Goal: Task Accomplishment & Management: Complete application form

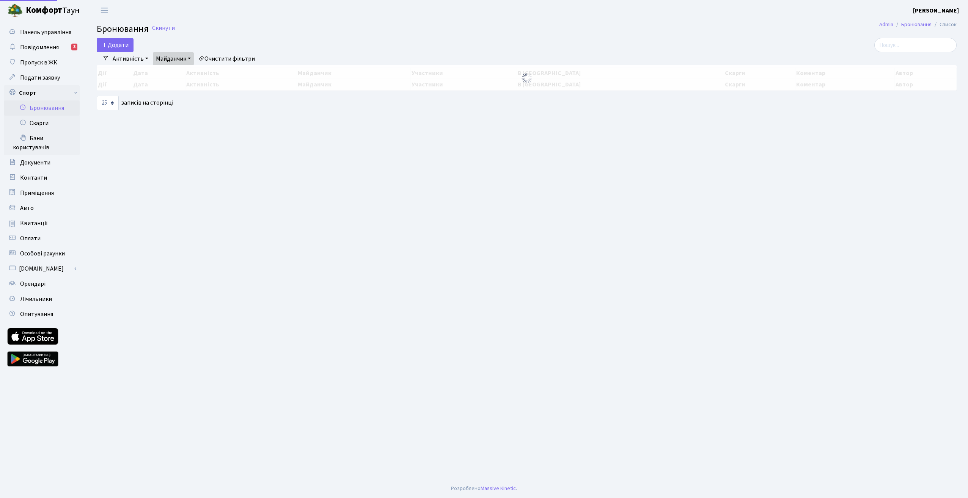
select select "25"
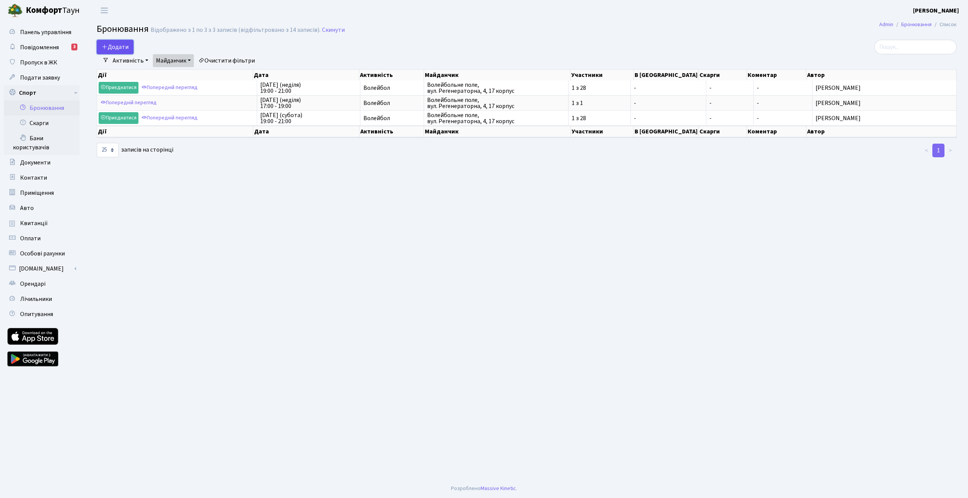
click at [116, 49] on button "Додати" at bounding box center [115, 47] width 37 height 14
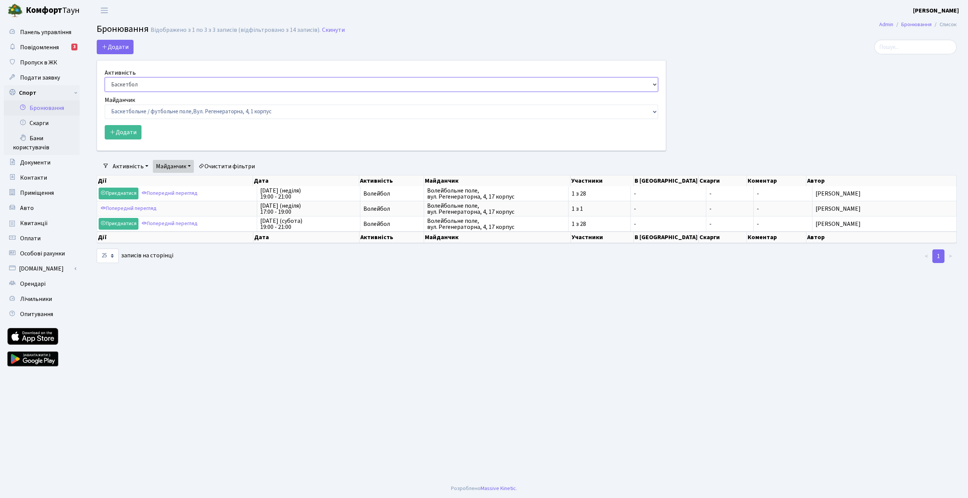
click at [576, 84] on select "Баскетбол Волейбол Йога Катання на роликах Настільний теніс Теніс Футбол Фітнес" at bounding box center [381, 84] width 553 height 14
select select "4"
click at [105, 77] on select "Баскетбол Волейбол Йога Катання на роликах Настільний теніс Теніс Футбол Фітнес" at bounding box center [381, 84] width 553 height 14
click at [644, 112] on select "Баскетбольне / футбольне поле, Вул. Регенераторна, 4, 1 корпус Баскетбольне пол…" at bounding box center [381, 112] width 553 height 14
select select "8"
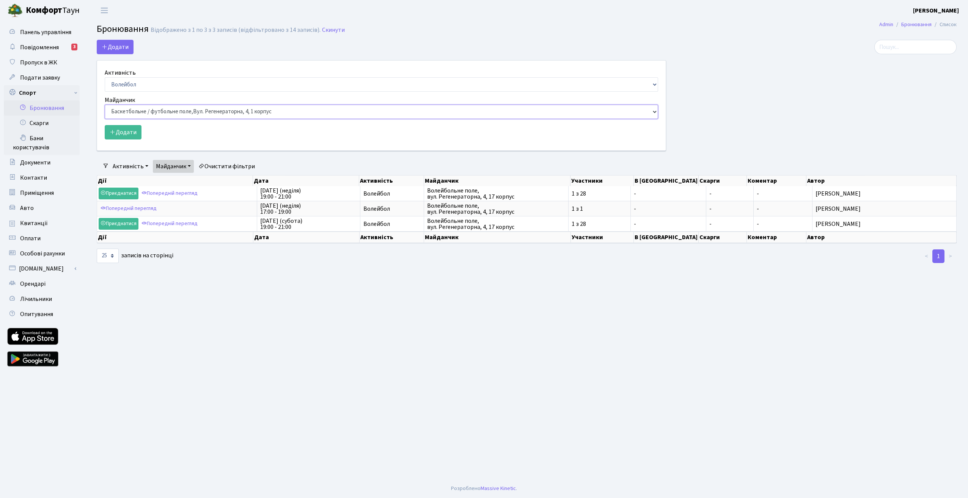
click at [105, 105] on select "Баскетбольне / футбольне поле, Вул. Регенераторна, 4, 1 корпус Баскетбольне пол…" at bounding box center [381, 112] width 553 height 14
click at [124, 134] on button "Додати" at bounding box center [123, 132] width 37 height 14
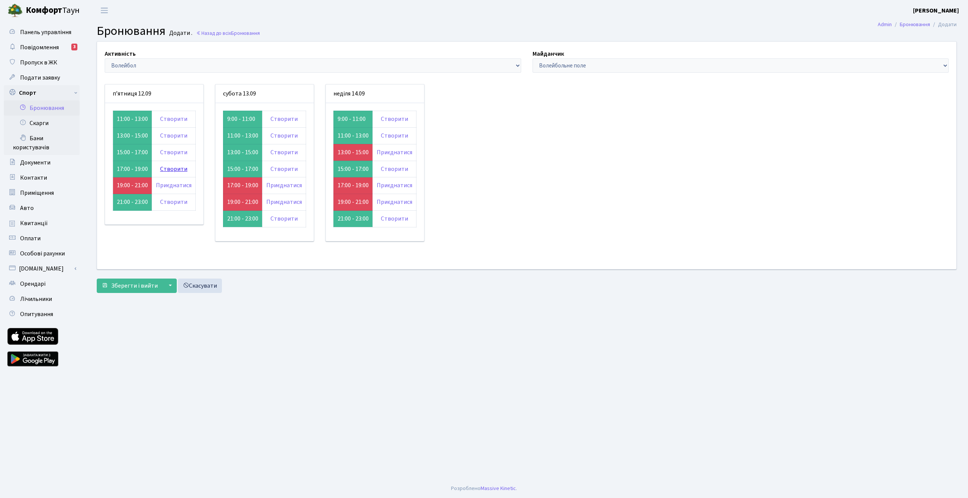
click at [176, 169] on link "Створити" at bounding box center [173, 169] width 27 height 8
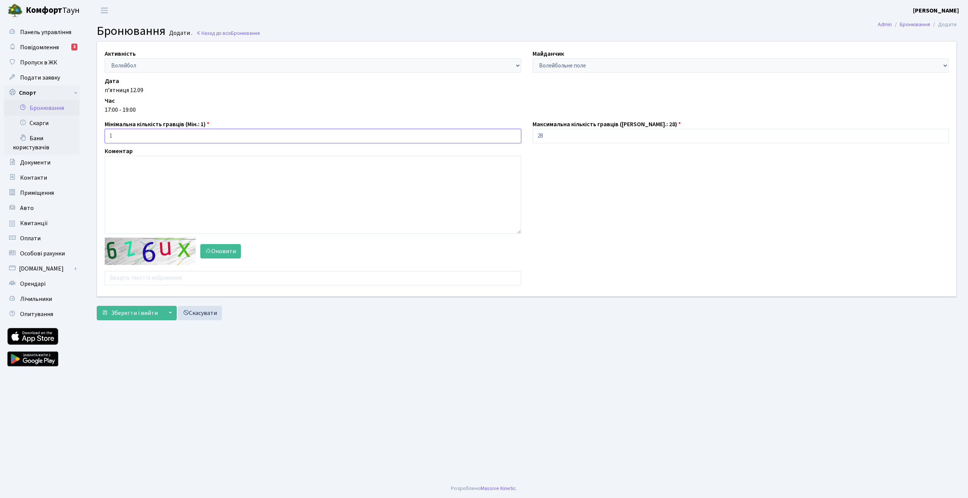
click at [122, 136] on input "1" at bounding box center [313, 136] width 416 height 14
type input "4"
drag, startPoint x: 567, startPoint y: 137, endPoint x: 457, endPoint y: 140, distance: 110.8
click at [457, 140] on div "Активність - Баскетбол Волейбол Йога Катання на роликах Настільний теніс [PERSO…" at bounding box center [526, 169] width 871 height 255
type input "12"
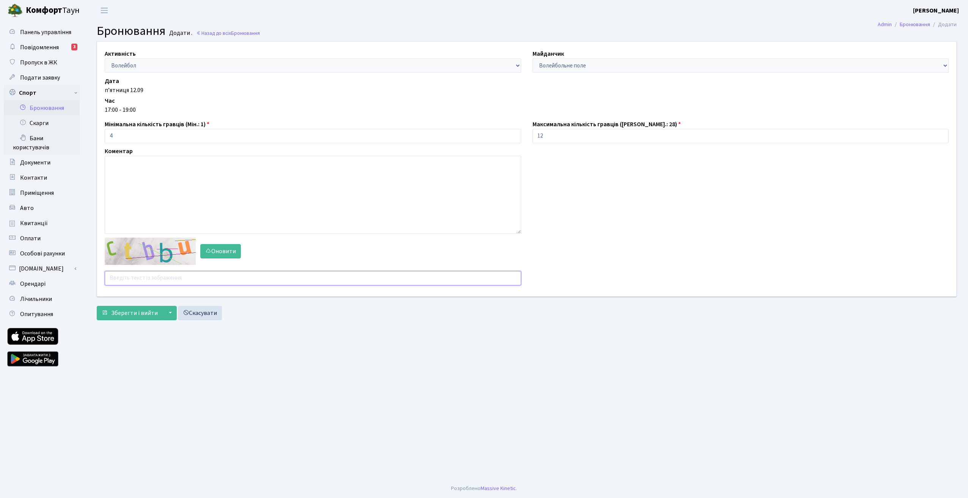
click at [145, 280] on input "text" at bounding box center [313, 278] width 416 height 14
type input "hcgrf"
click at [148, 315] on span "Зберегти і вийти" at bounding box center [134, 313] width 47 height 8
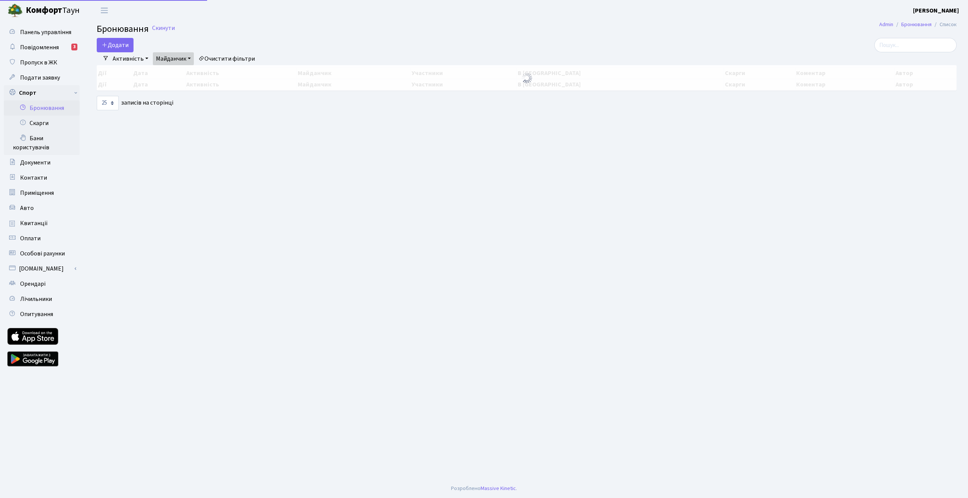
select select "25"
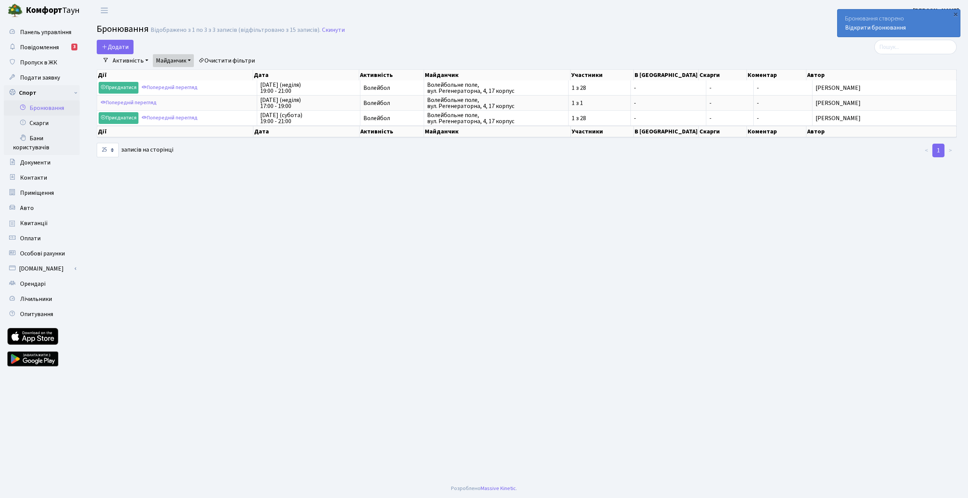
click at [187, 61] on link "Майданчик" at bounding box center [173, 60] width 41 height 13
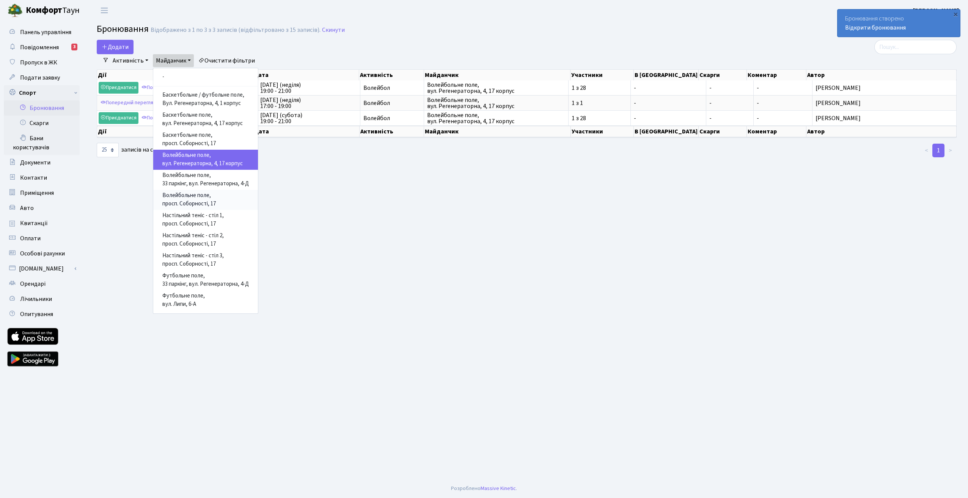
click at [198, 200] on link "Волейбольне поле, просп. Соборності, 17" at bounding box center [205, 200] width 105 height 20
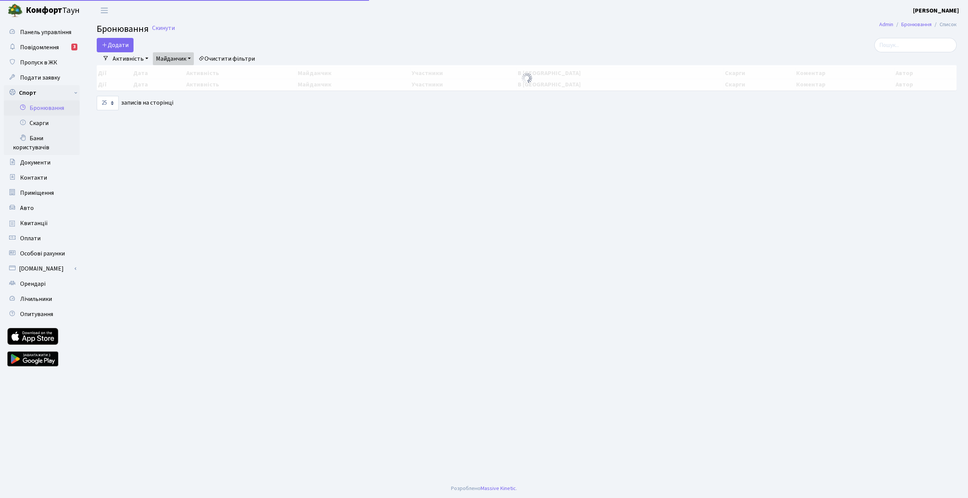
select select "25"
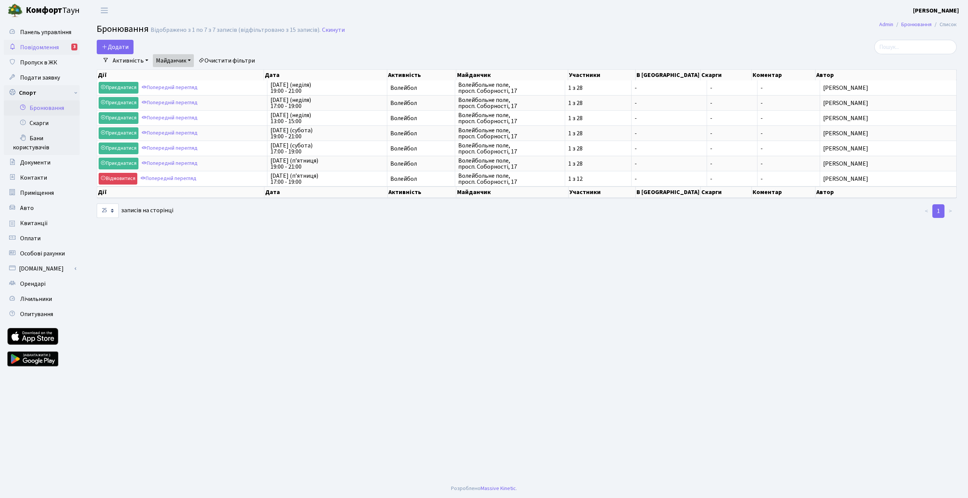
click at [49, 46] on span "Повідомлення" at bounding box center [39, 47] width 39 height 8
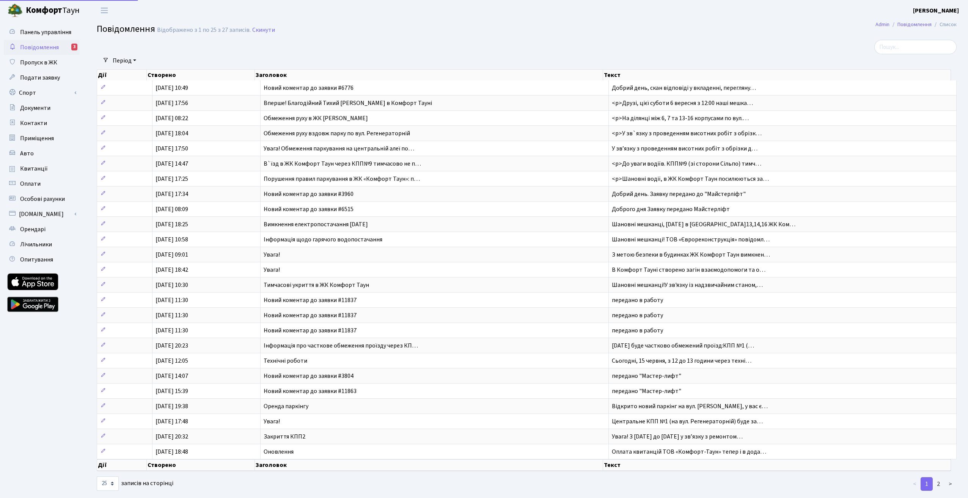
select select "25"
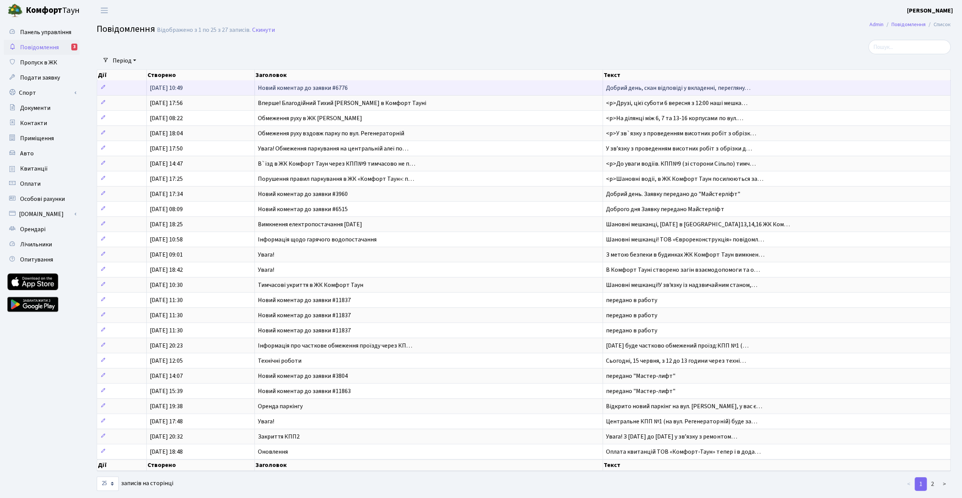
click at [287, 92] on span "Новий коментар до заявки #6776" at bounding box center [303, 88] width 90 height 8
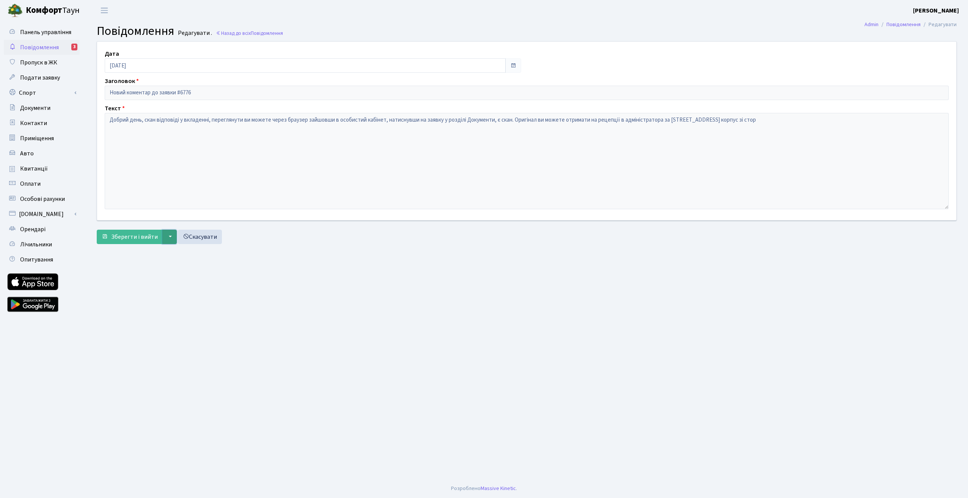
click at [168, 237] on button "▼" at bounding box center [169, 237] width 14 height 14
click at [516, 347] on main "Admin Повідомлення Редагувати Повідомлення Редагувати . Назад до всіх Повідомле…" at bounding box center [526, 250] width 883 height 459
click at [48, 47] on span "Повідомлення" at bounding box center [39, 47] width 39 height 8
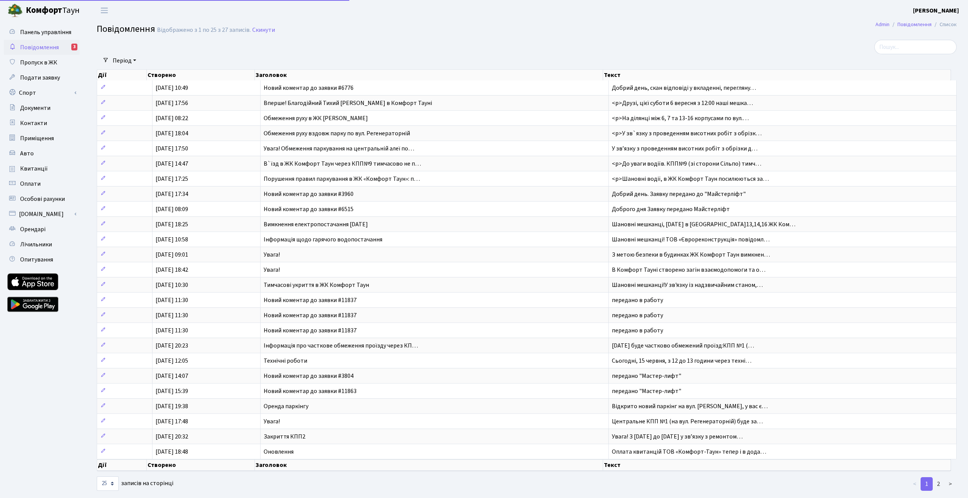
select select "25"
